Goal: Transaction & Acquisition: Download file/media

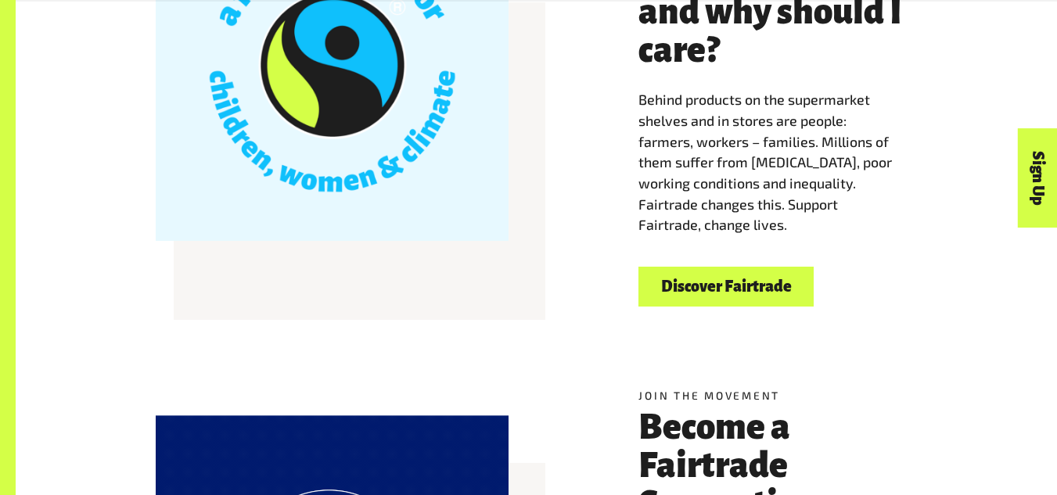
scroll to position [538, 0]
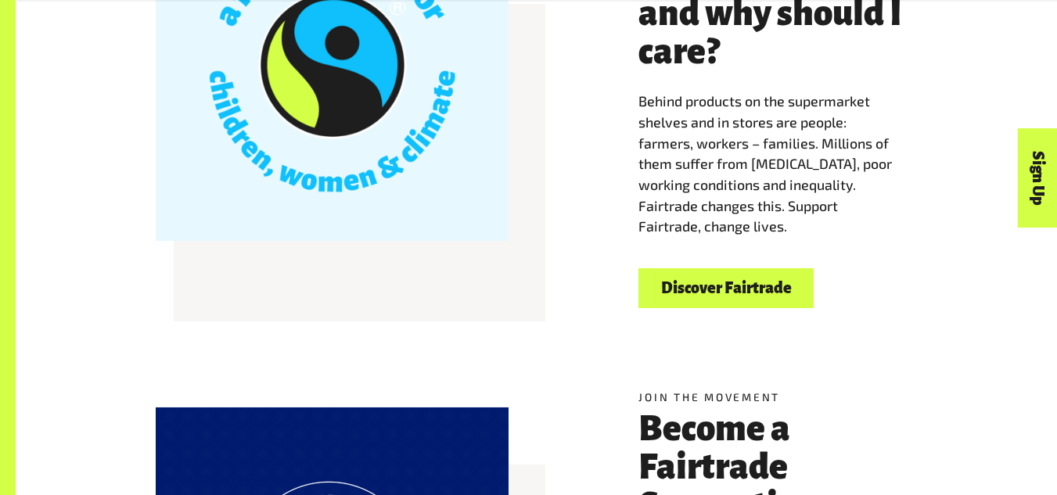
click at [699, 304] on link "Discover Fairtrade" at bounding box center [726, 288] width 175 height 40
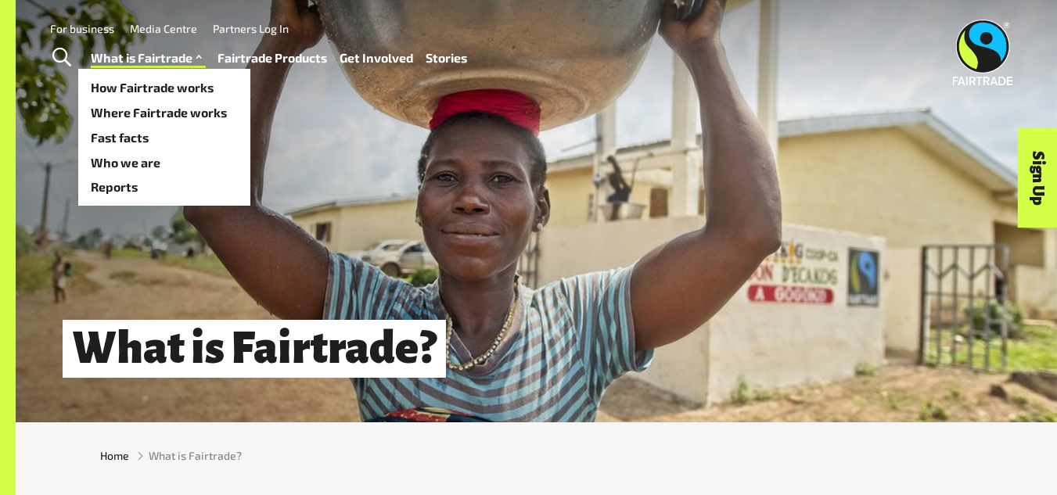
click at [201, 55] on span at bounding box center [198, 58] width 13 height 23
click at [189, 189] on link "Reports" at bounding box center [164, 186] width 172 height 25
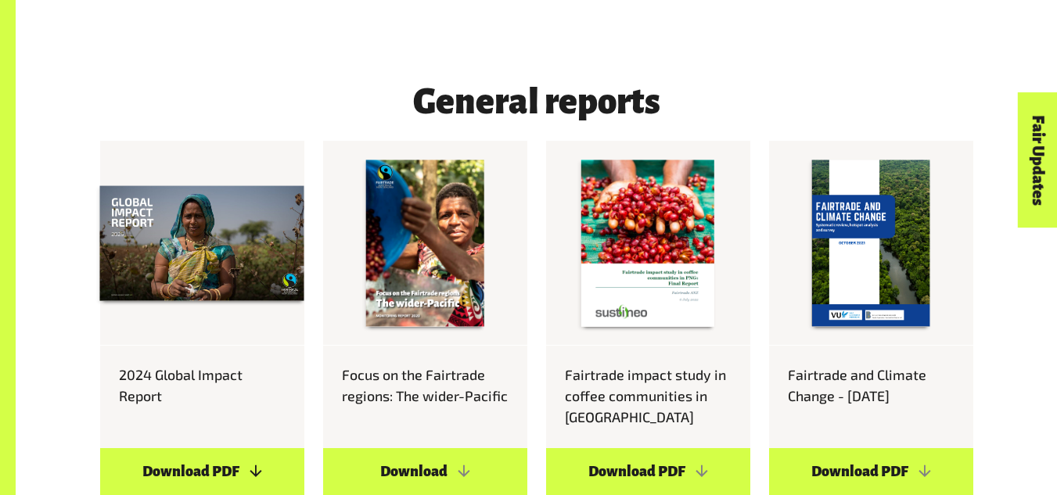
scroll to position [926, 0]
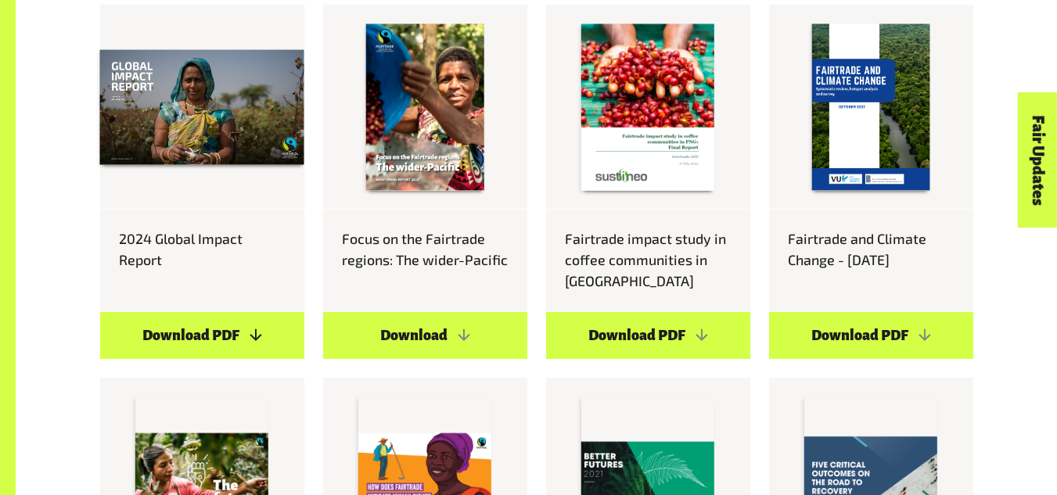
click at [259, 332] on link "Download PDF" at bounding box center [202, 336] width 204 height 48
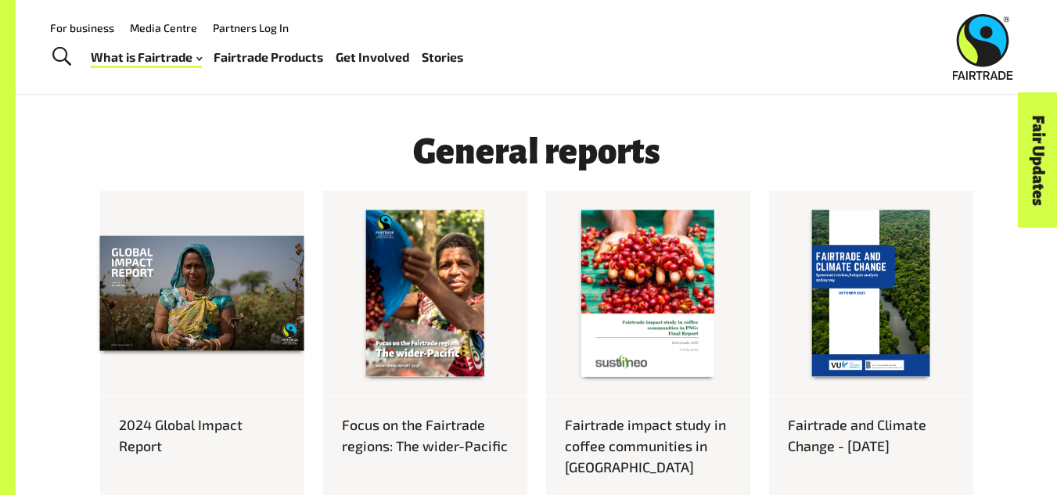
scroll to position [733, 0]
